Goal: Transaction & Acquisition: Purchase product/service

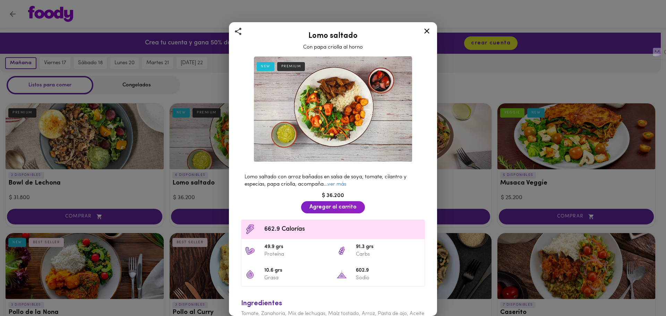
click at [430, 31] on icon at bounding box center [426, 31] width 9 height 9
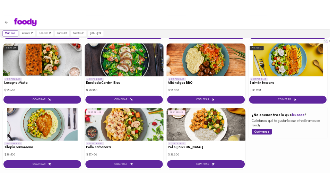
scroll to position [312, 0]
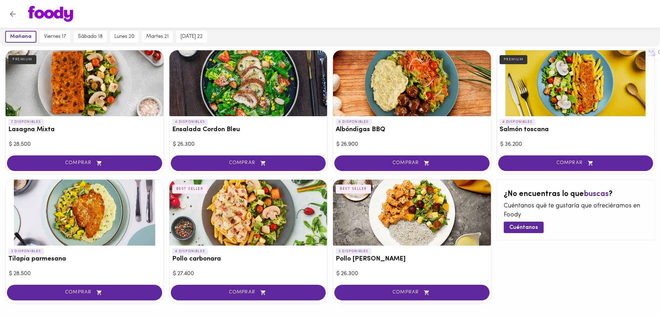
click at [370, 216] on div at bounding box center [412, 213] width 158 height 66
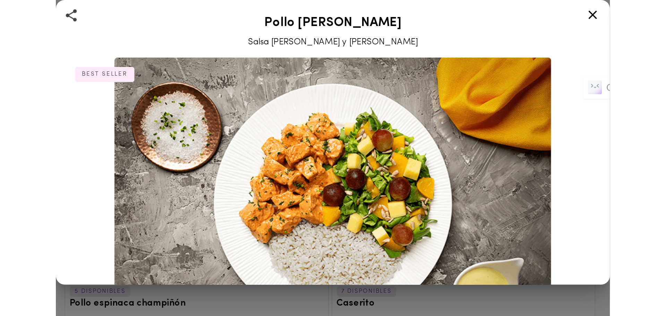
scroll to position [222, 0]
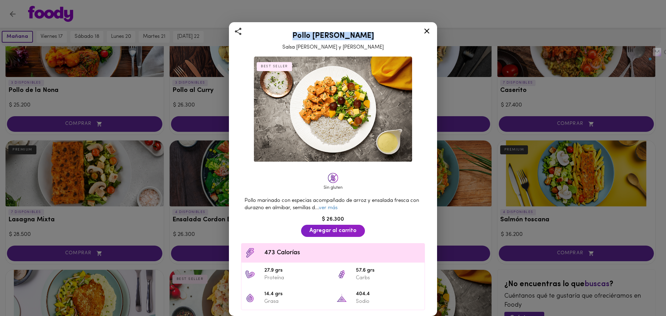
drag, startPoint x: 363, startPoint y: 36, endPoint x: 288, endPoint y: 35, distance: 74.6
click at [288, 35] on h2 "Pollo [PERSON_NAME]" at bounding box center [332, 36] width 191 height 8
copy h2 "Pollo [PERSON_NAME]"
click at [423, 29] on icon at bounding box center [426, 31] width 9 height 9
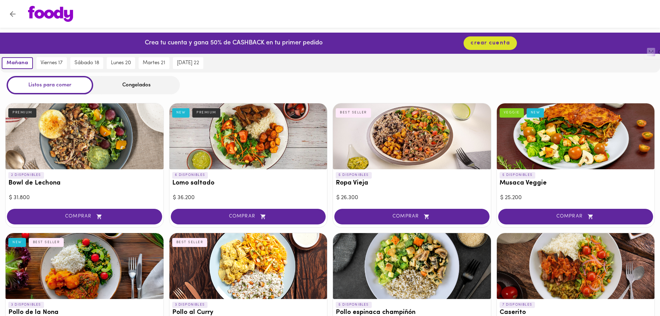
drag, startPoint x: 219, startPoint y: 146, endPoint x: 232, endPoint y: 145, distance: 12.9
click at [219, 146] on div at bounding box center [249, 136] width 158 height 66
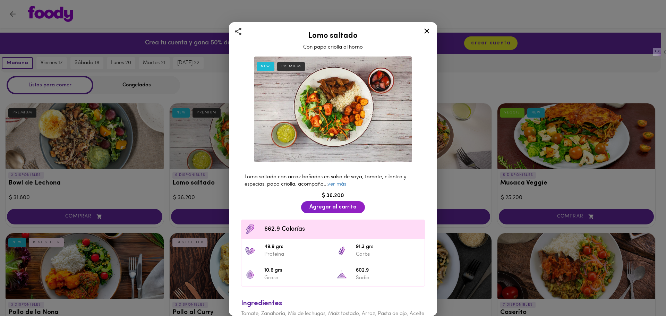
scroll to position [31, 0]
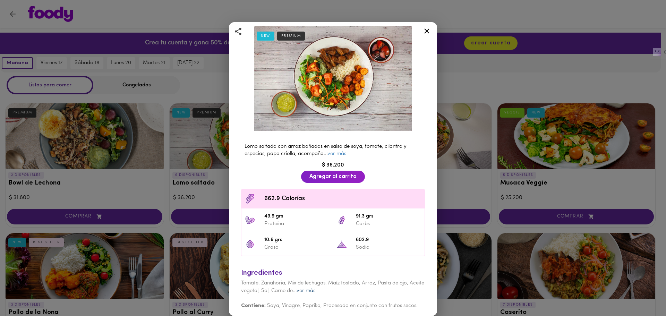
click at [315, 289] on link "ver más" at bounding box center [305, 290] width 19 height 5
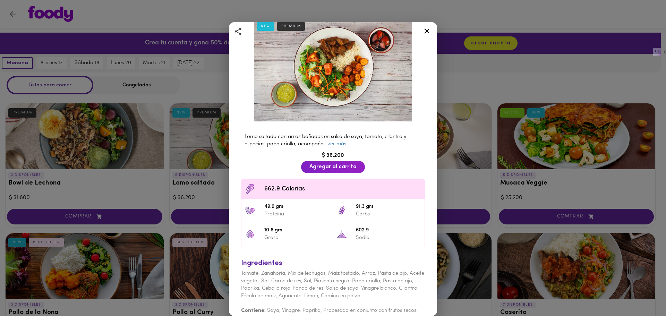
scroll to position [45, 0]
